Goal: Task Accomplishment & Management: Manage account settings

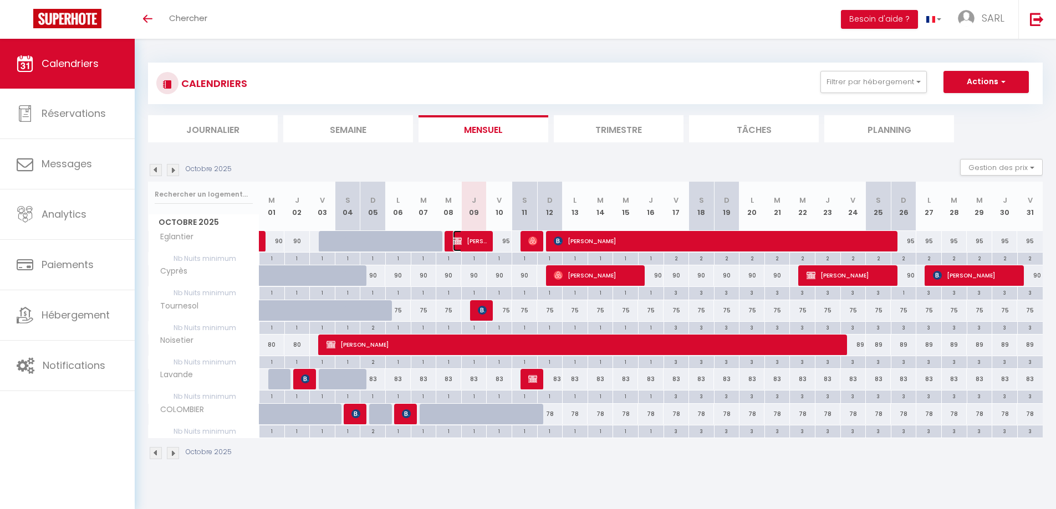
click at [472, 242] on span "[PERSON_NAME]-[PERSON_NAME]" at bounding box center [470, 241] width 34 height 21
select select "KO"
select select "0"
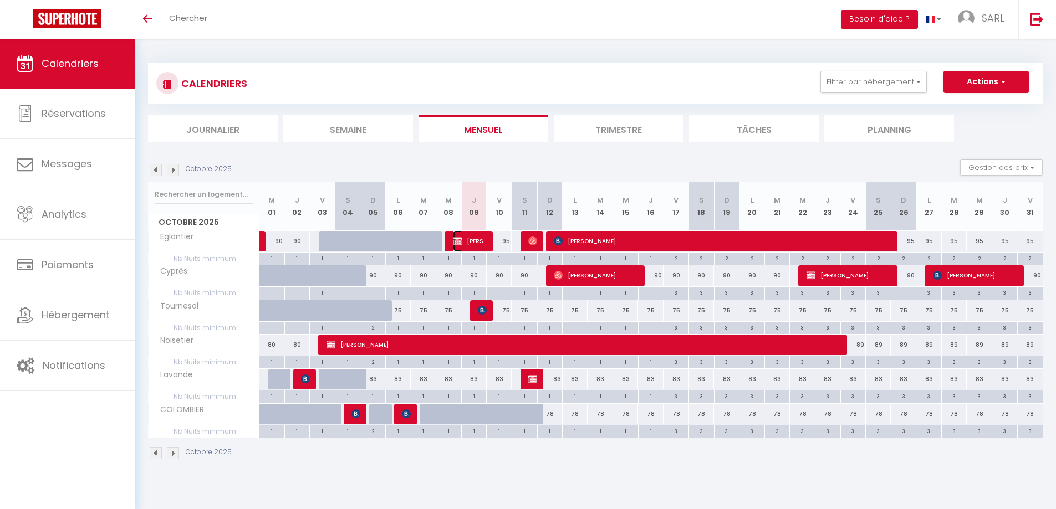
select select "1"
select select
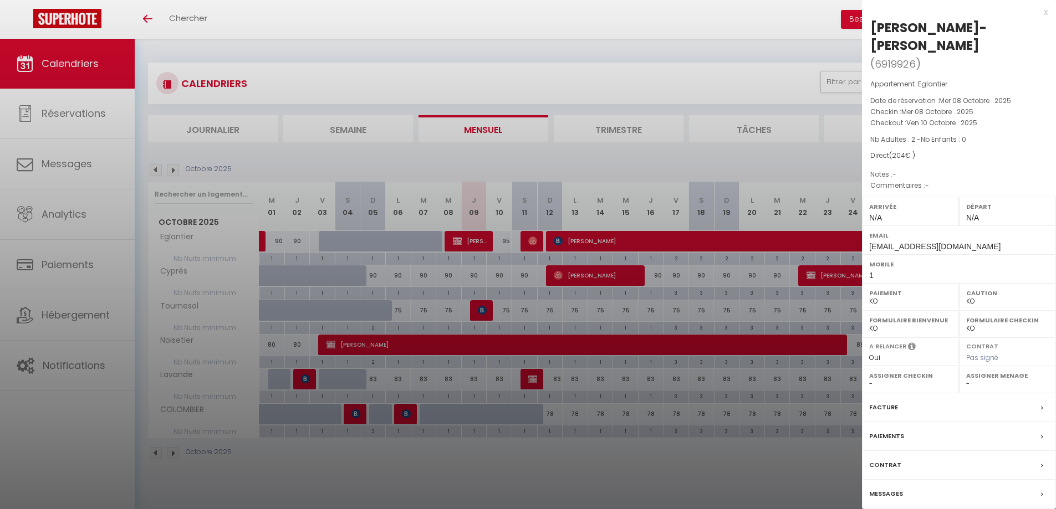
click at [573, 25] on div at bounding box center [528, 254] width 1056 height 509
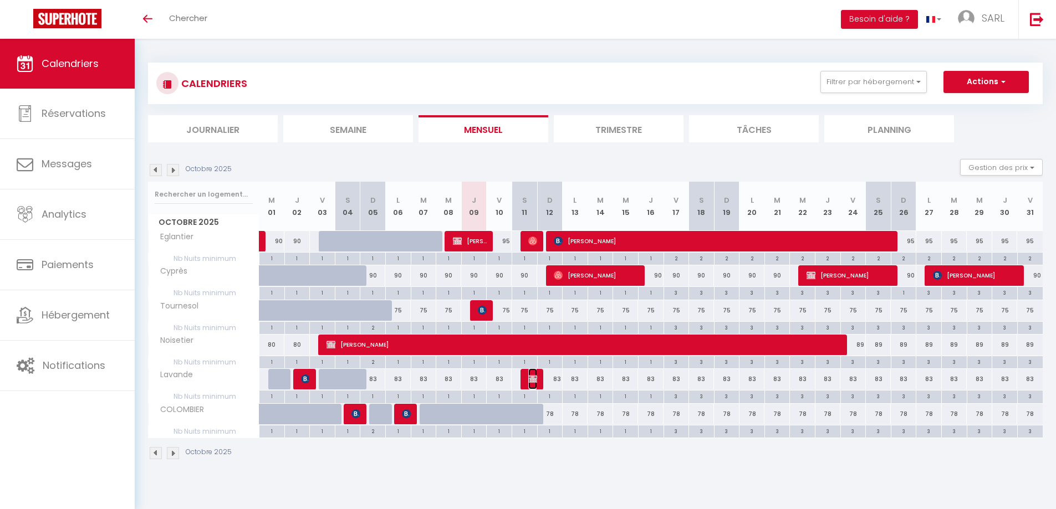
click at [531, 381] on img at bounding box center [532, 379] width 9 height 9
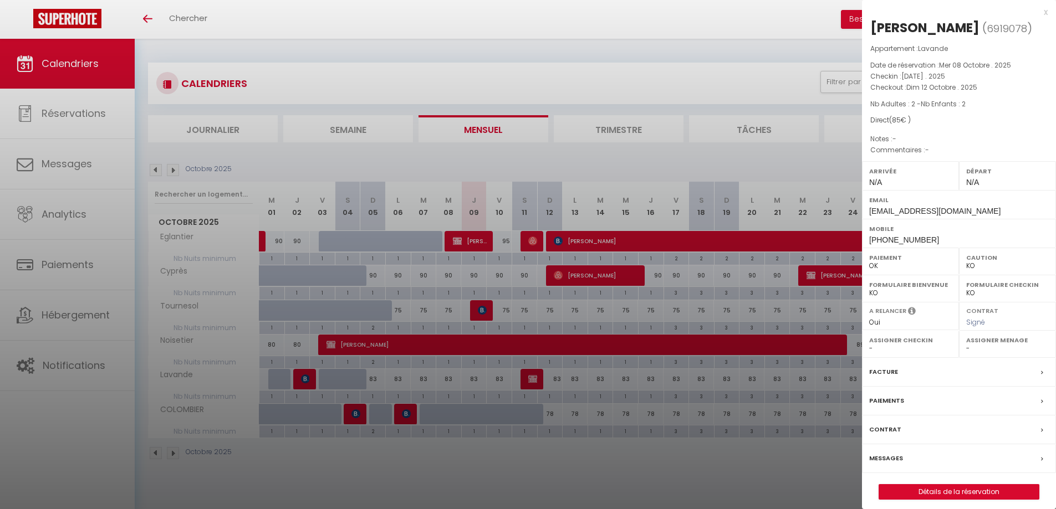
click at [640, 482] on div at bounding box center [528, 254] width 1056 height 509
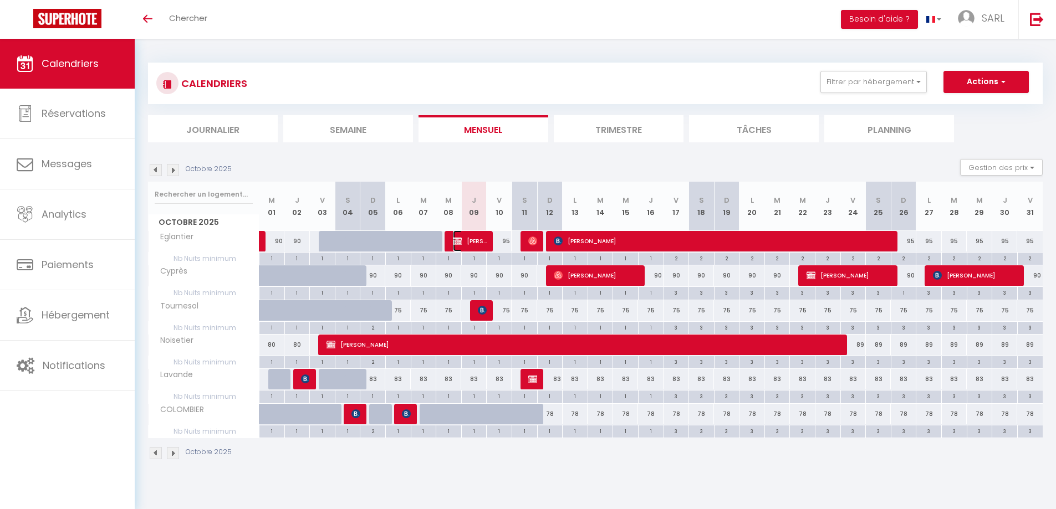
click at [464, 242] on span "[PERSON_NAME]-[PERSON_NAME]" at bounding box center [470, 241] width 34 height 21
select select "KO"
